Goal: Navigation & Orientation: Find specific page/section

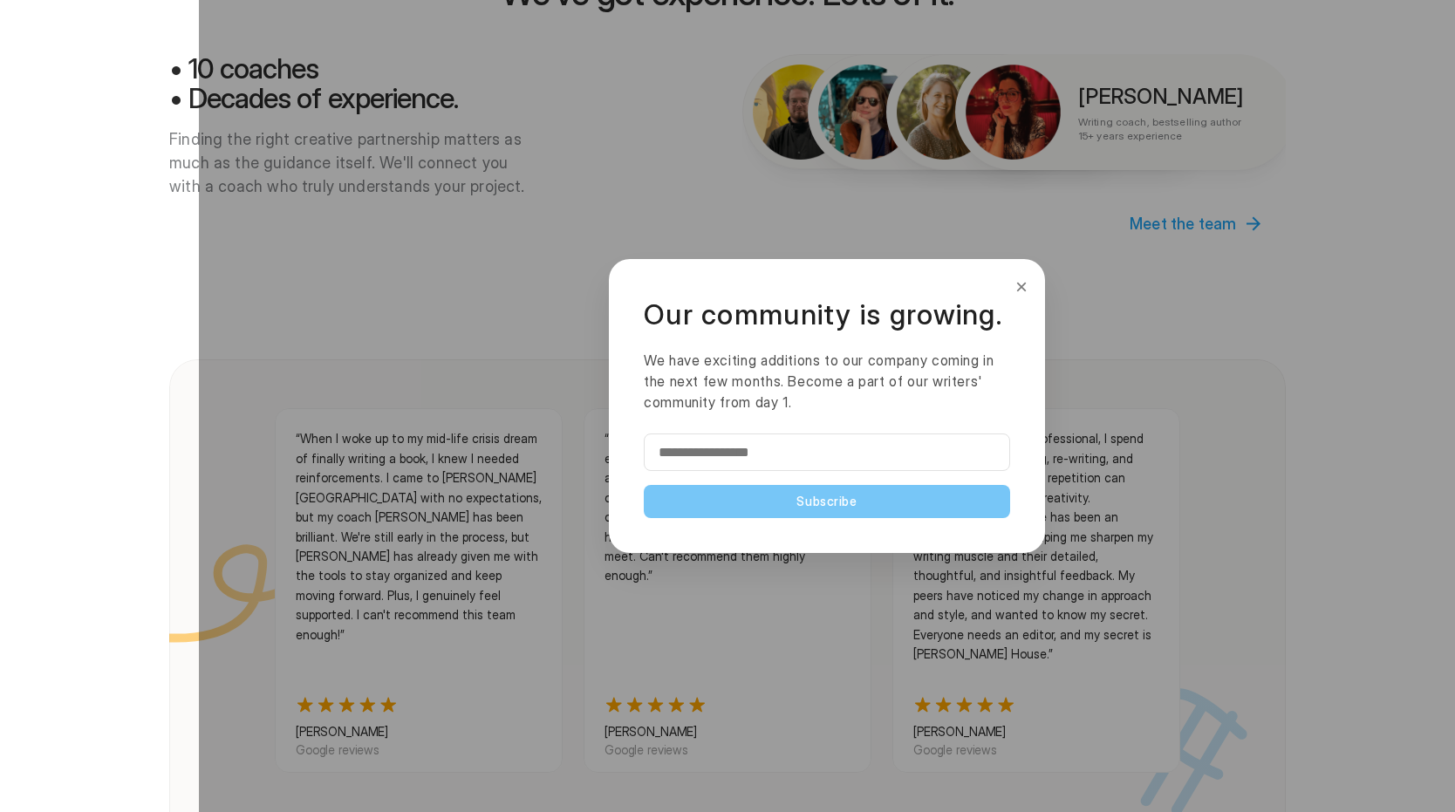
scroll to position [1400, 0]
click at [1019, 283] on button "×" at bounding box center [1021, 287] width 19 height 28
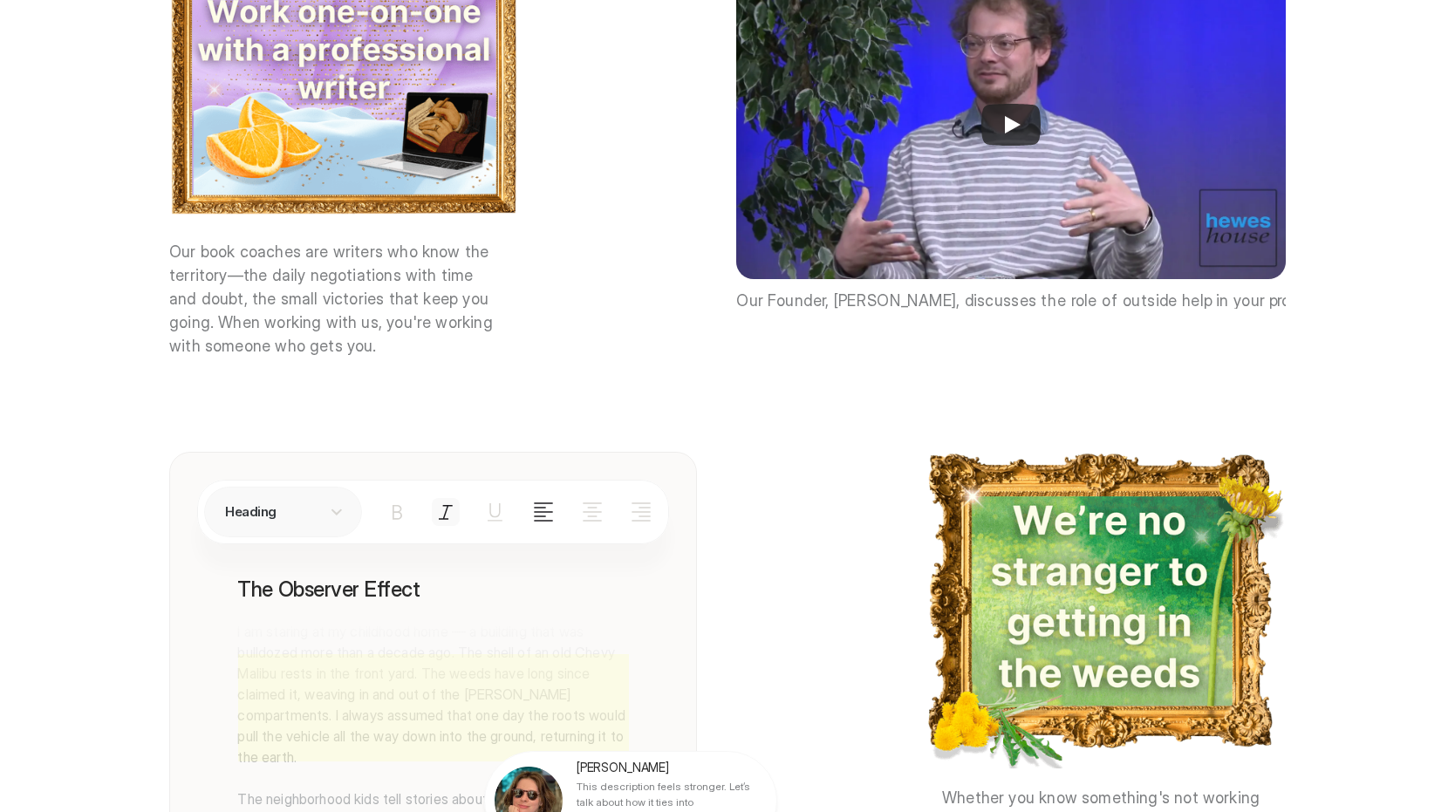
scroll to position [0, 0]
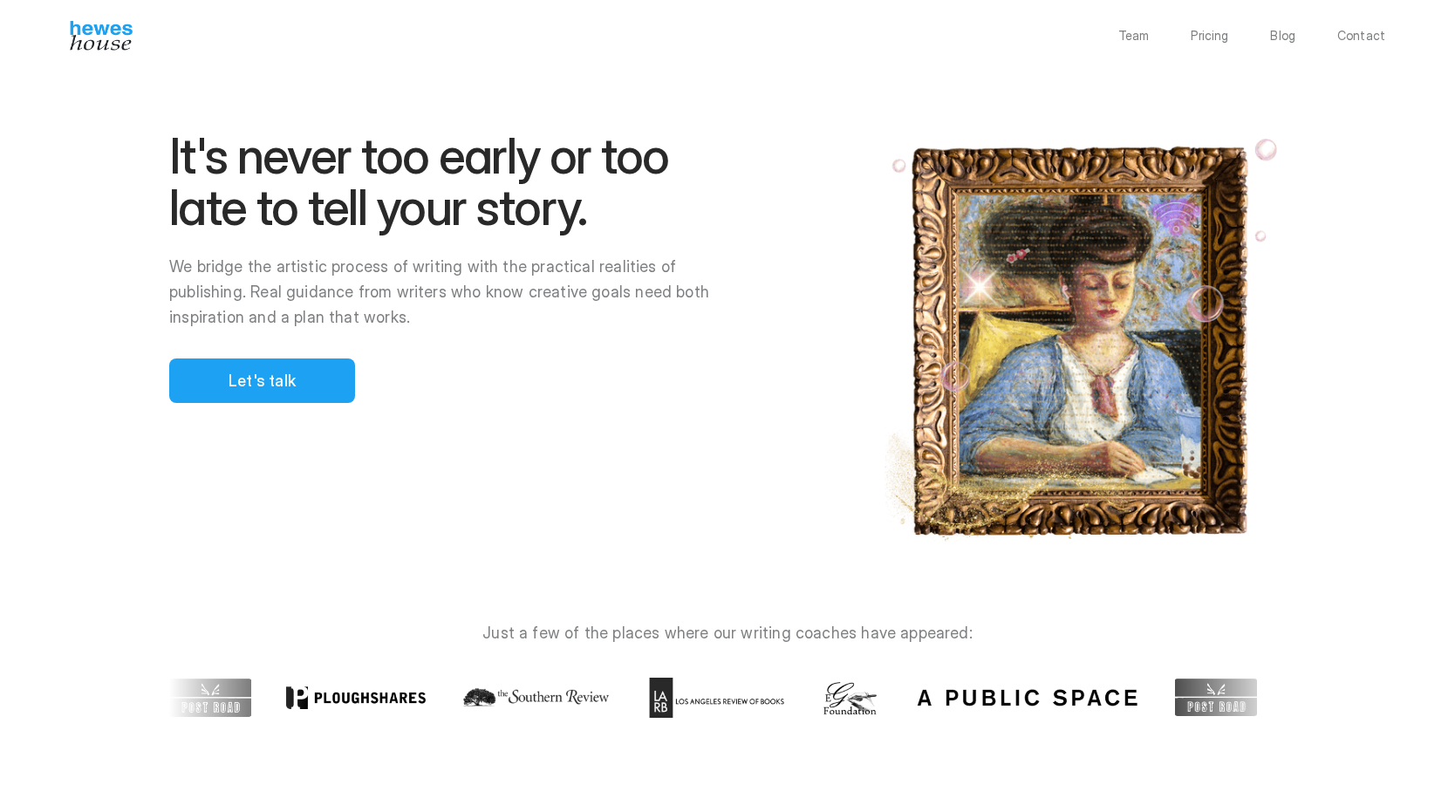
click at [1133, 44] on div "Team Pricing Blog Contact" at bounding box center [727, 36] width 1455 height 30
click at [1139, 30] on p "Team" at bounding box center [1133, 36] width 31 height 12
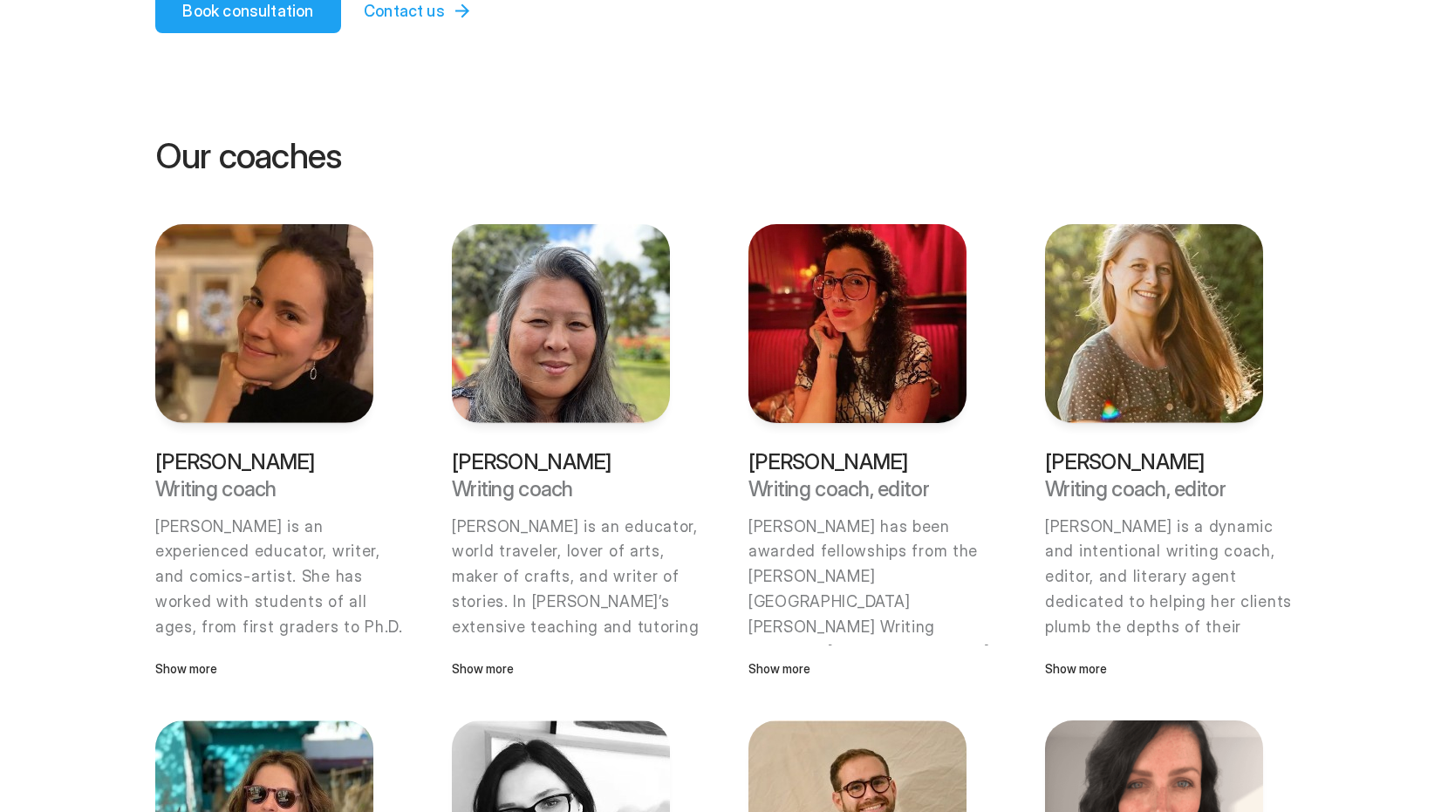
scroll to position [359, 0]
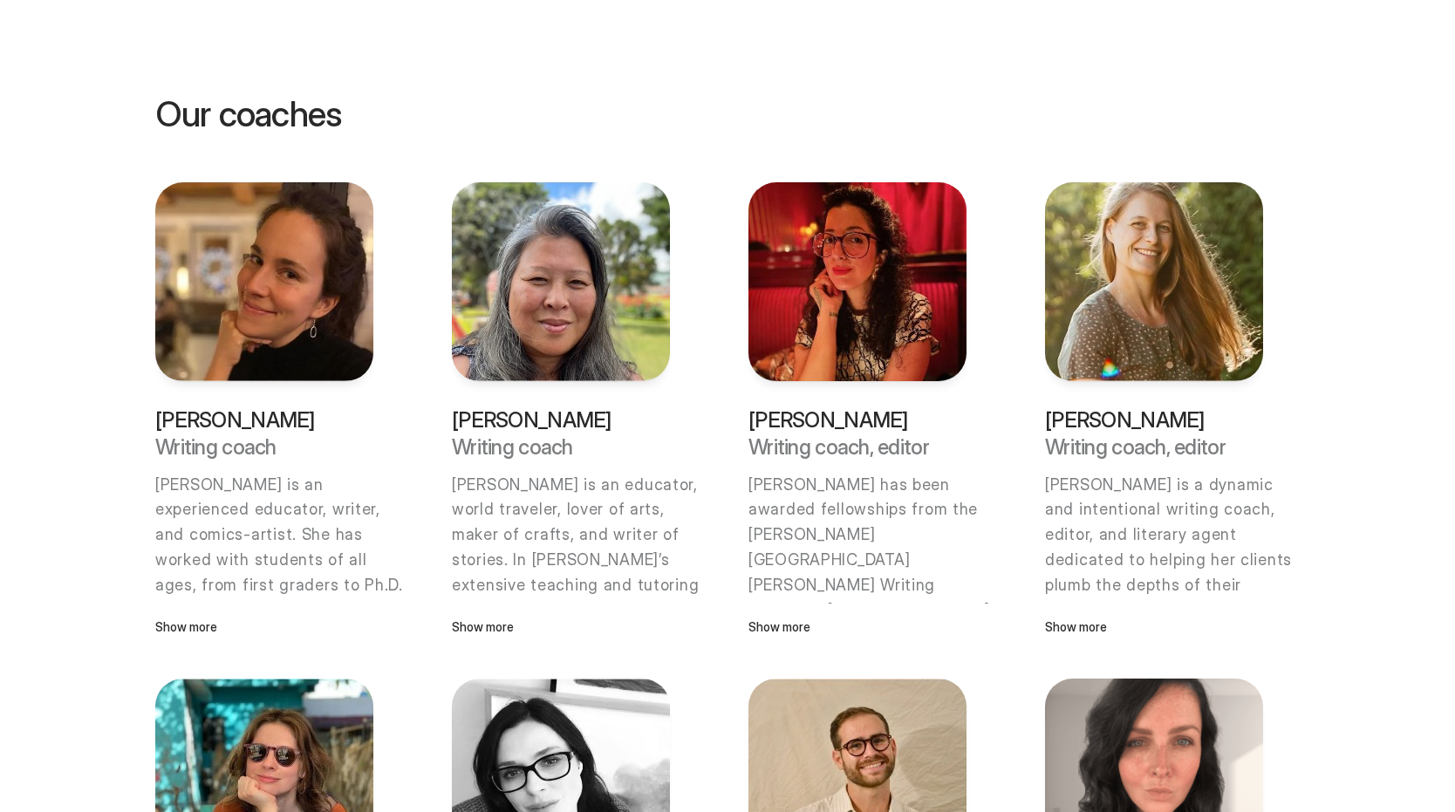
click at [808, 425] on p "[PERSON_NAME]" at bounding box center [857, 420] width 218 height 22
copy p "[PERSON_NAME]"
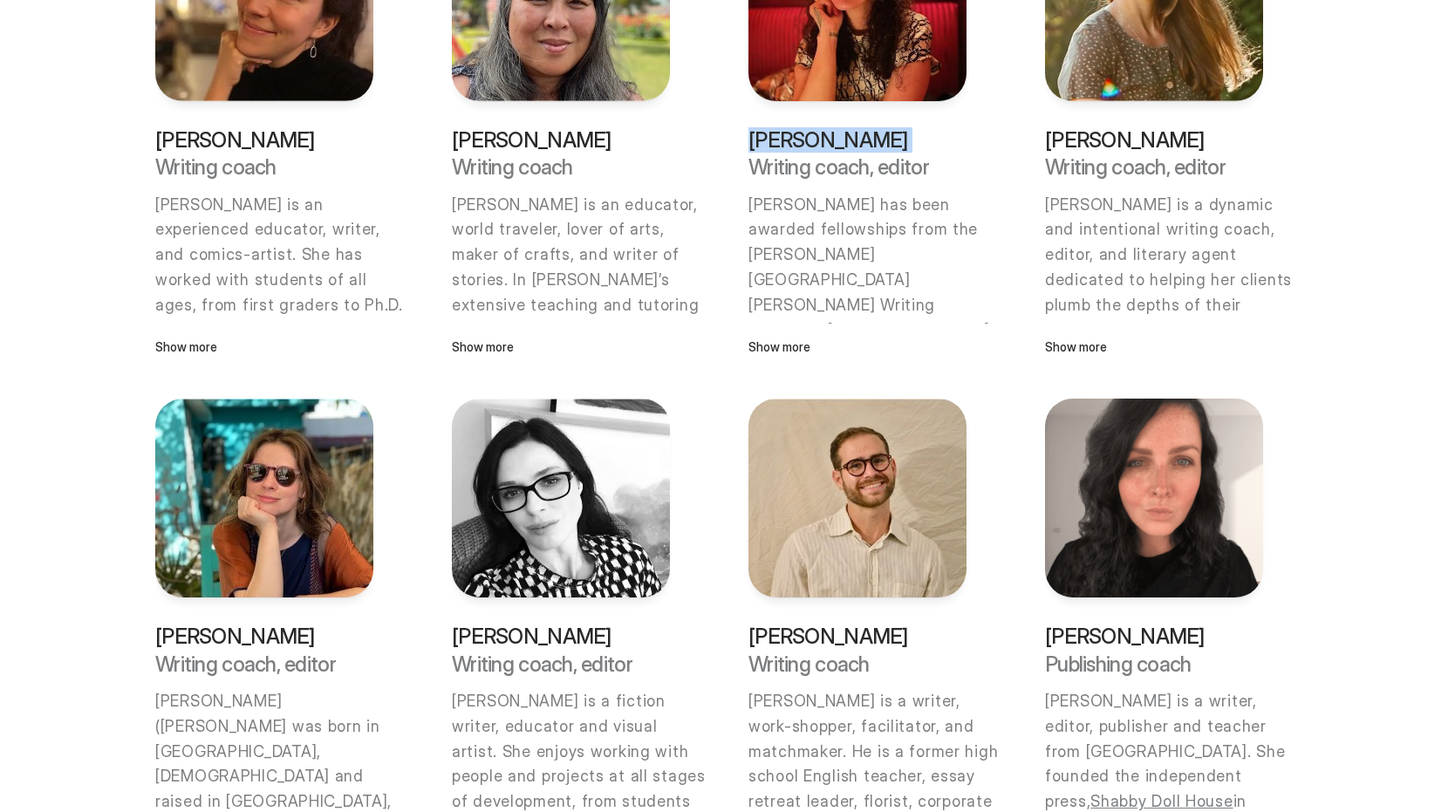
scroll to position [611, 0]
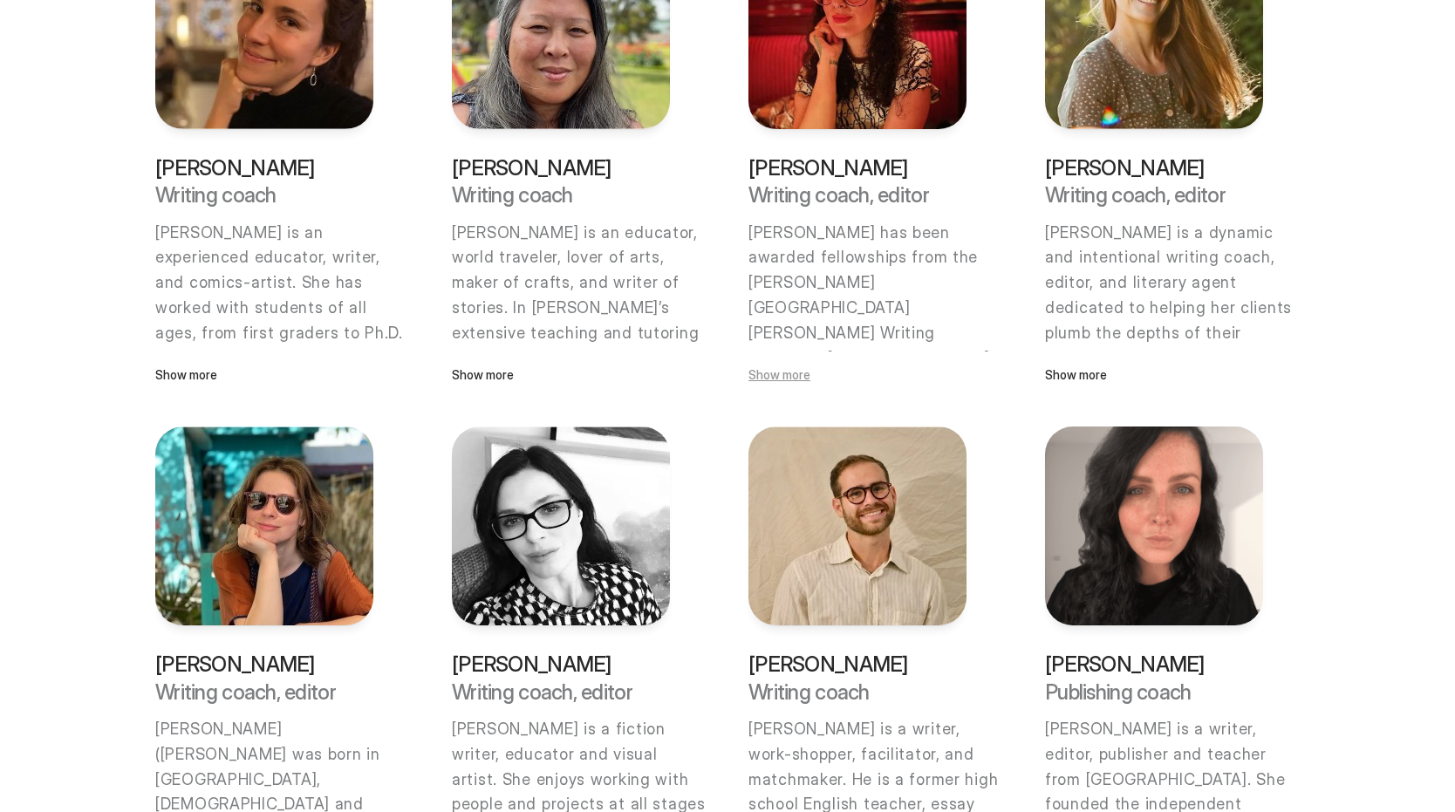
click at [800, 371] on p "Show more" at bounding box center [857, 374] width 218 height 19
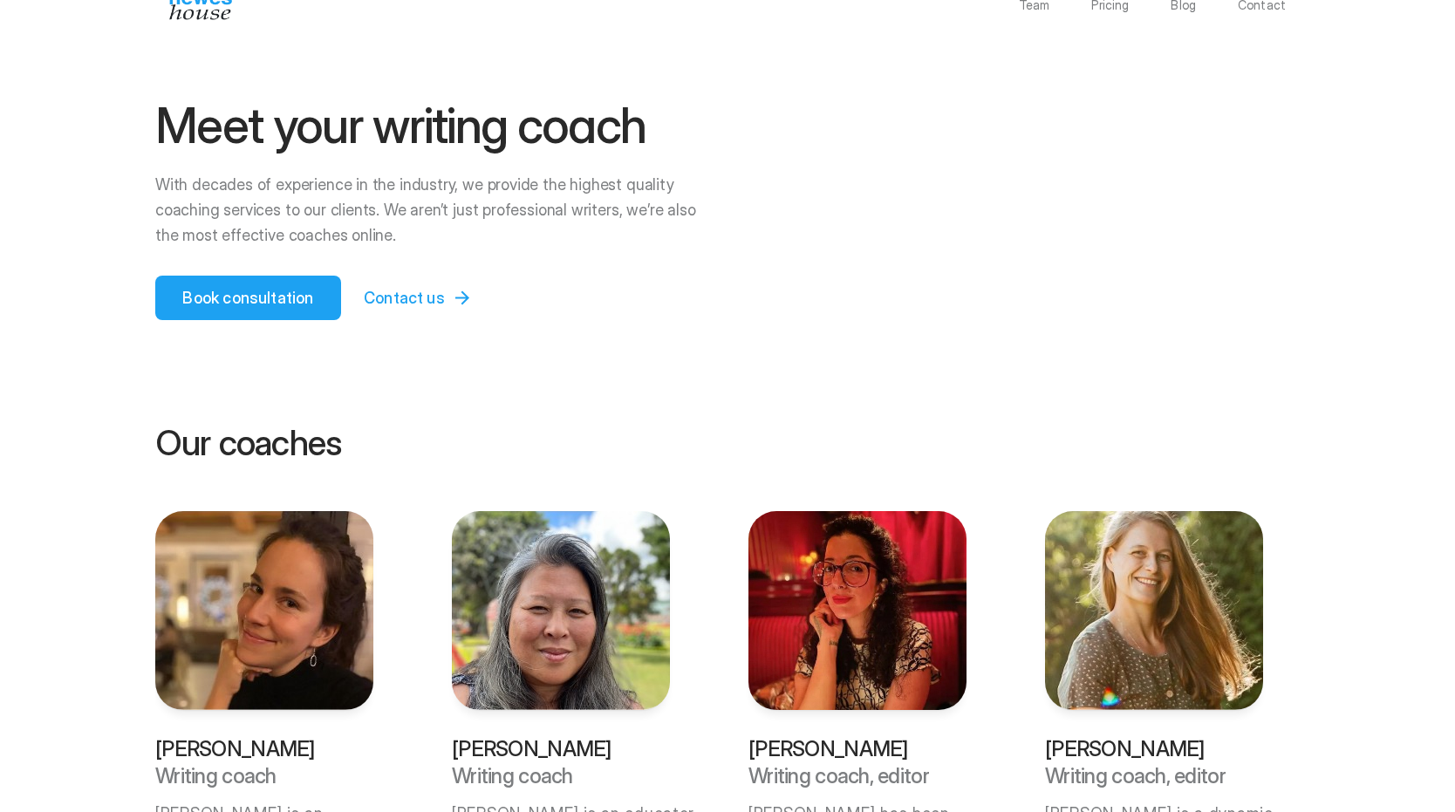
scroll to position [33, 0]
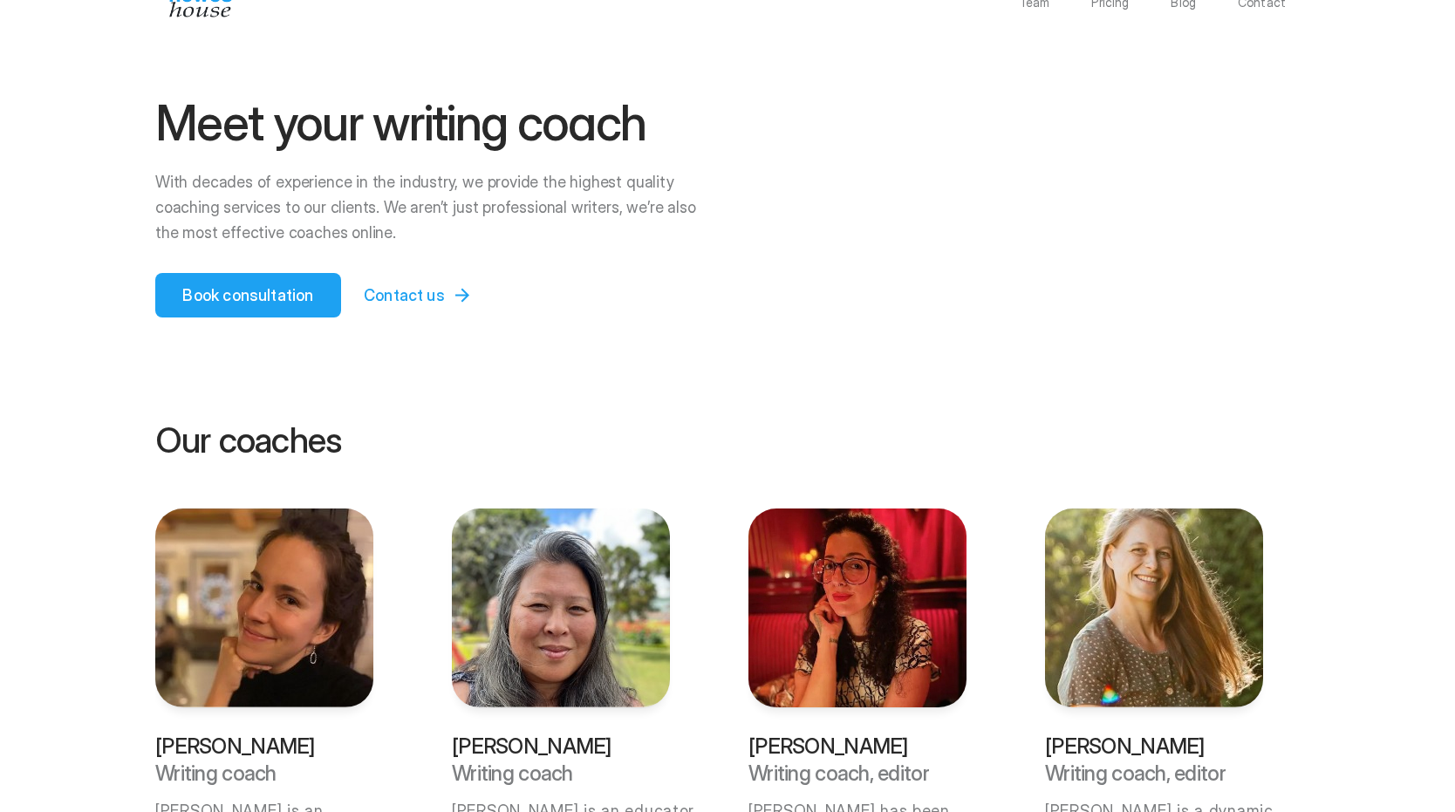
click at [203, 10] on img at bounding box center [200, 3] width 63 height 30
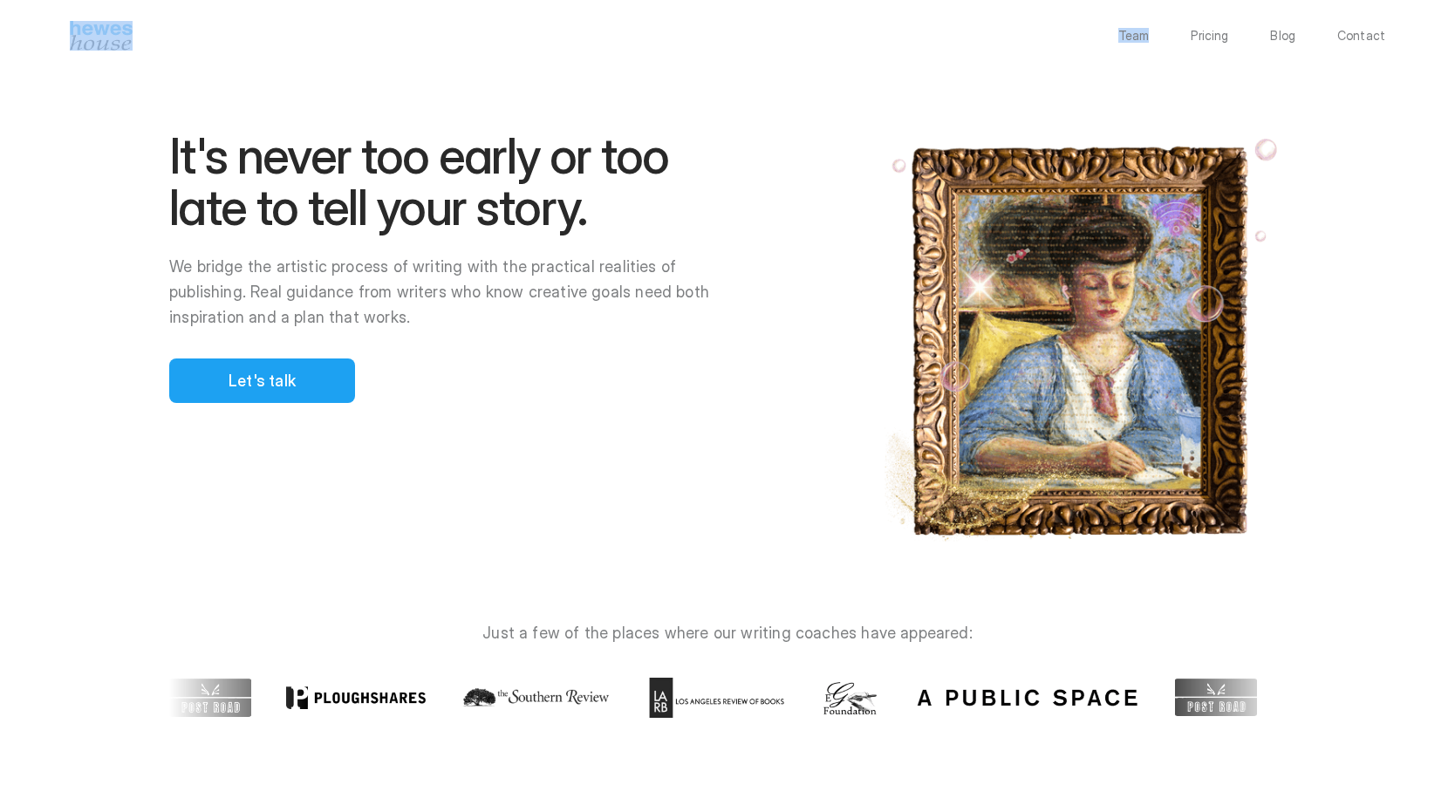
click at [203, 10] on div "Team Pricing Blog Contact" at bounding box center [727, 32] width 1455 height 65
